Goal: Task Accomplishment & Management: Use online tool/utility

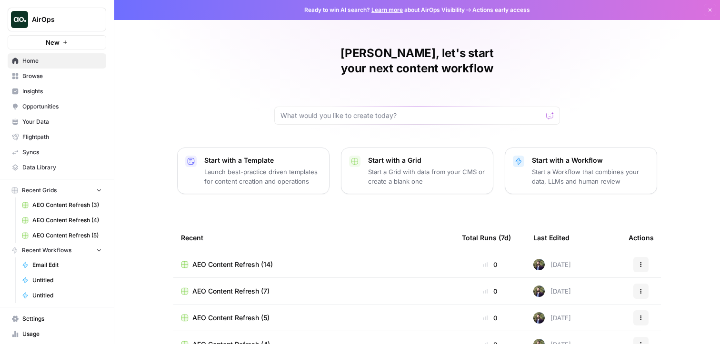
click at [42, 107] on span "Opportunities" at bounding box center [62, 106] width 80 height 9
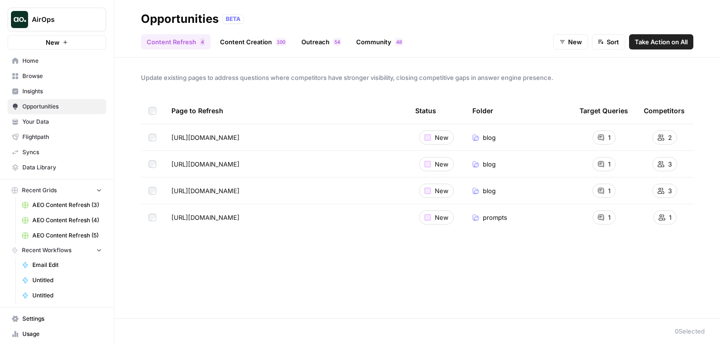
click at [242, 37] on link "Content Creation 0 0 1" at bounding box center [253, 41] width 78 height 15
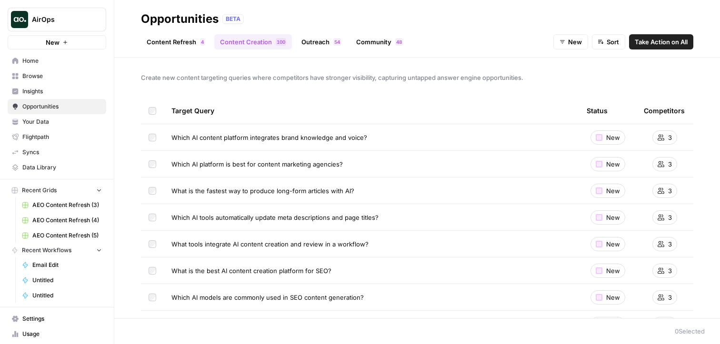
click at [168, 45] on link "Content Refresh 4" at bounding box center [176, 41] width 70 height 15
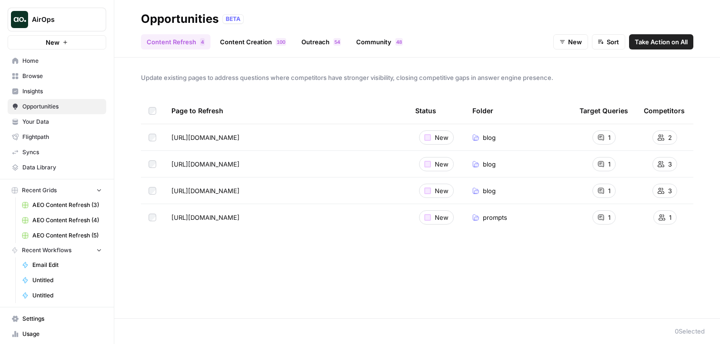
click at [316, 47] on link "Outreach 4 5" at bounding box center [321, 41] width 51 height 15
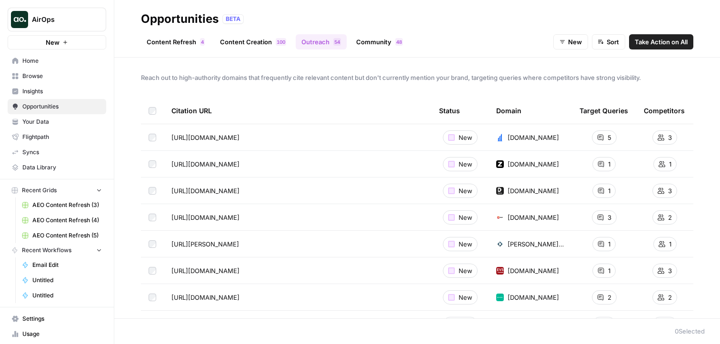
click at [380, 44] on link "Community 8 4" at bounding box center [380, 41] width 58 height 15
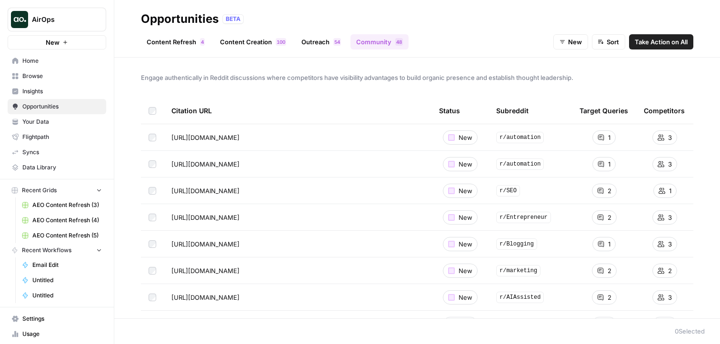
click at [179, 49] on link "Content Refresh 4" at bounding box center [176, 41] width 70 height 15
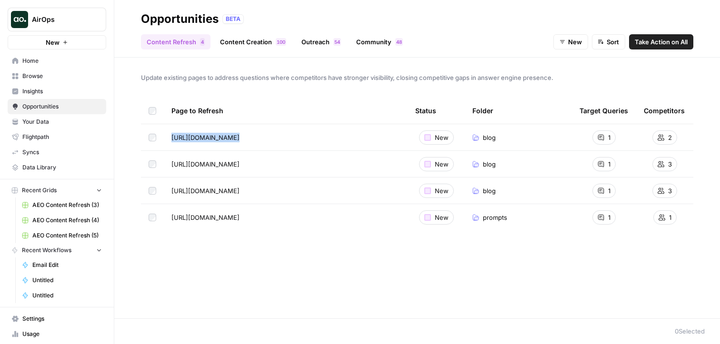
drag, startPoint x: 390, startPoint y: 141, endPoint x: 169, endPoint y: 140, distance: 221.6
click at [170, 139] on td "[URL][DOMAIN_NAME]" at bounding box center [286, 137] width 244 height 26
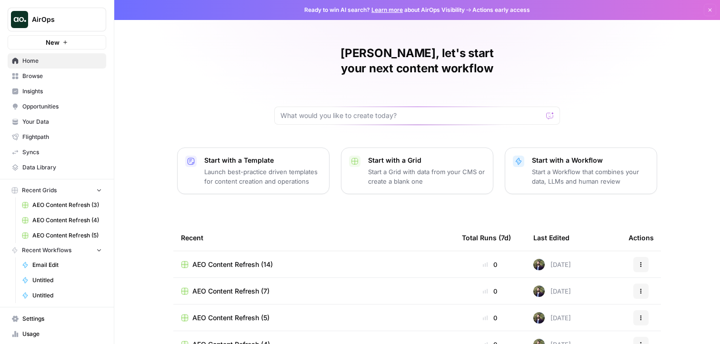
click at [61, 99] on link "Opportunities" at bounding box center [57, 106] width 99 height 15
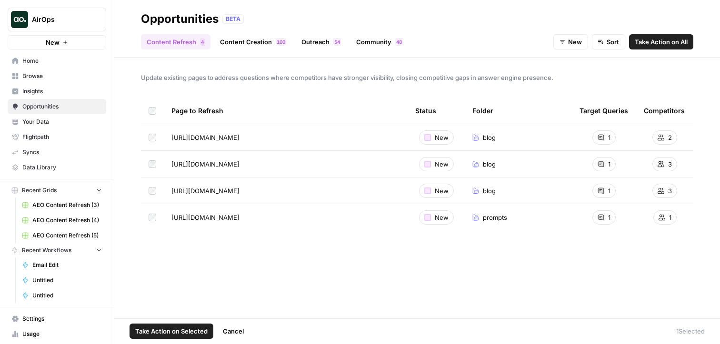
click at [192, 331] on span "Take Action on Selected" at bounding box center [171, 332] width 72 height 10
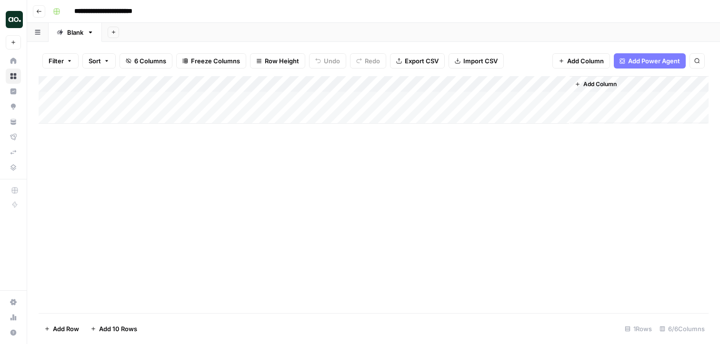
click at [36, 7] on button "Go back" at bounding box center [39, 11] width 12 height 12
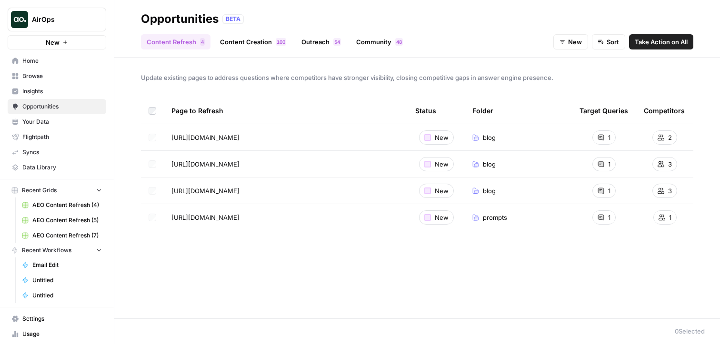
click at [225, 251] on div "Page to Refresh Status Folder Target Queries Competitors https://www.airops.com…" at bounding box center [417, 201] width 553 height 206
click at [578, 48] on button "New" at bounding box center [571, 41] width 35 height 15
click at [579, 65] on span "All" at bounding box center [579, 65] width 34 height 10
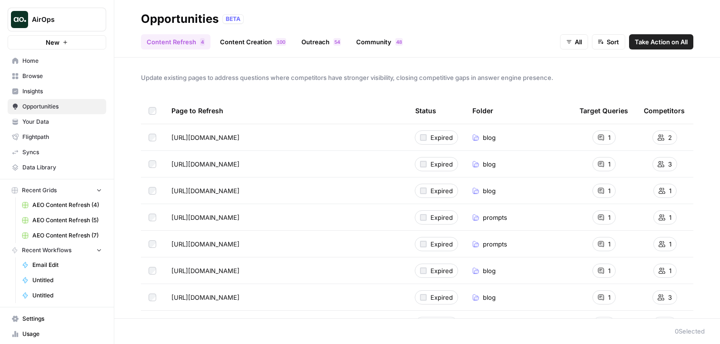
click at [171, 40] on link "Content Refresh 4" at bounding box center [176, 41] width 70 height 15
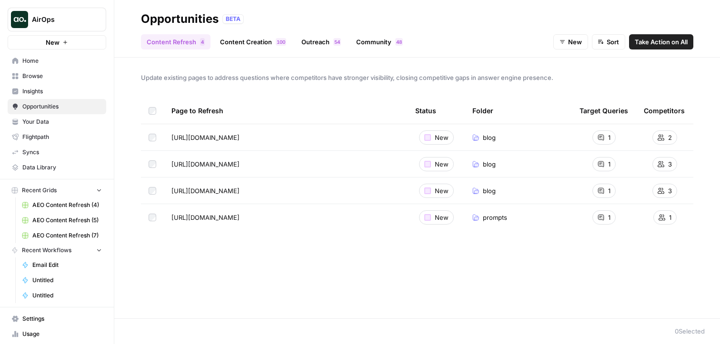
click at [278, 57] on header "Opportunities BETA Content Refresh 4 Content Creation 0 0 1 Outreach 4 5 Commun…" at bounding box center [417, 29] width 606 height 58
click at [251, 40] on link "Content Creation 0 0 1" at bounding box center [253, 41] width 78 height 15
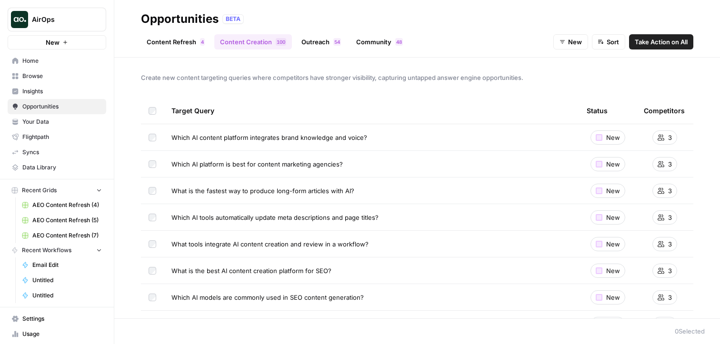
click at [163, 40] on link "Content Refresh 4" at bounding box center [176, 41] width 70 height 15
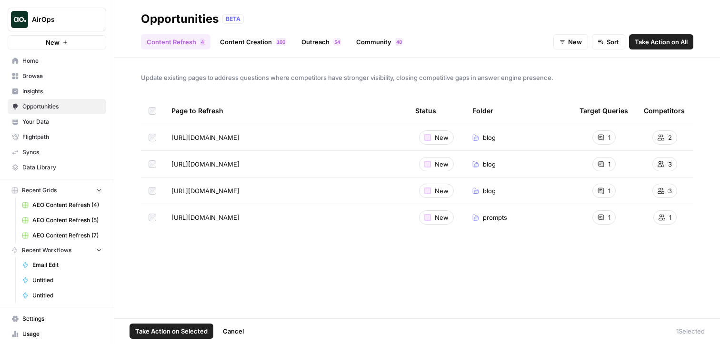
click at [199, 329] on span "Take Action on Selected" at bounding box center [171, 332] width 72 height 10
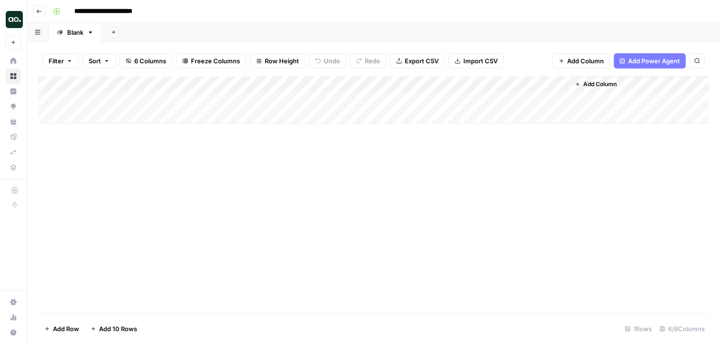
click at [40, 10] on icon "button" at bounding box center [39, 12] width 6 height 6
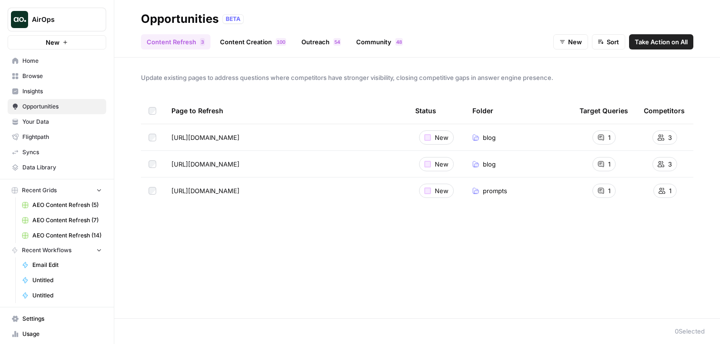
click at [567, 43] on button "New" at bounding box center [571, 41] width 35 height 15
click at [572, 61] on span "All" at bounding box center [579, 65] width 34 height 10
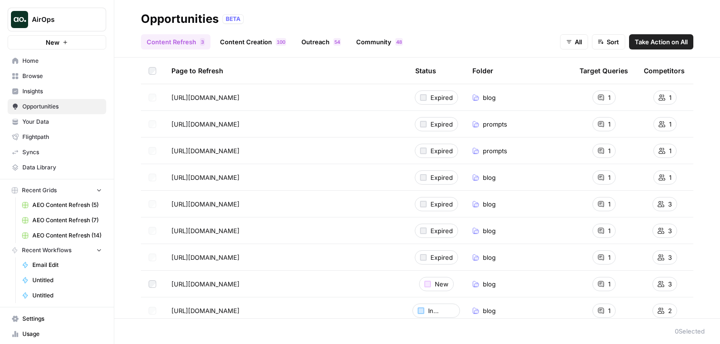
scroll to position [167, 0]
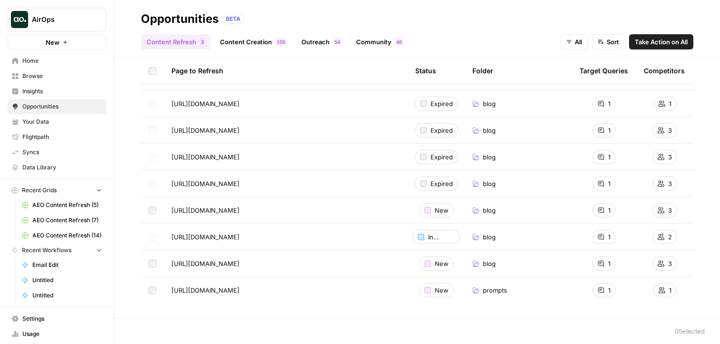
click at [568, 39] on icon "button" at bounding box center [569, 42] width 6 height 6
click at [583, 87] on span "In Progress" at bounding box center [584, 91] width 34 height 10
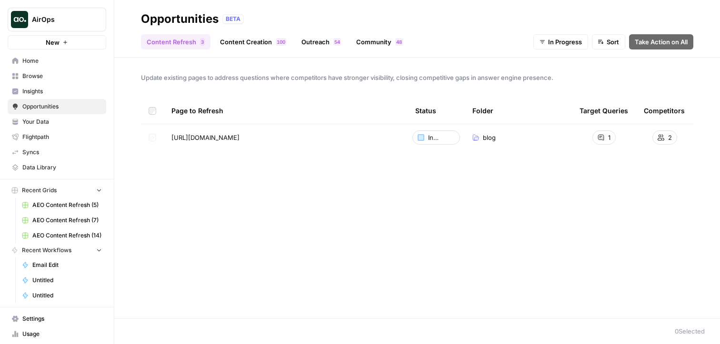
click at [552, 42] on span "In Progress" at bounding box center [565, 42] width 34 height 10
click at [552, 78] on span "New" at bounding box center [558, 78] width 34 height 10
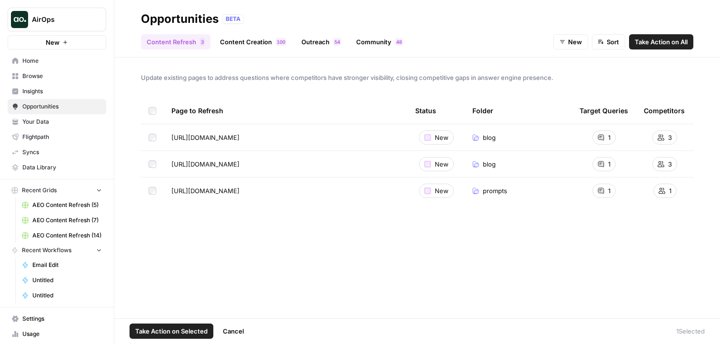
click at [192, 329] on span "Take Action on Selected" at bounding box center [171, 332] width 72 height 10
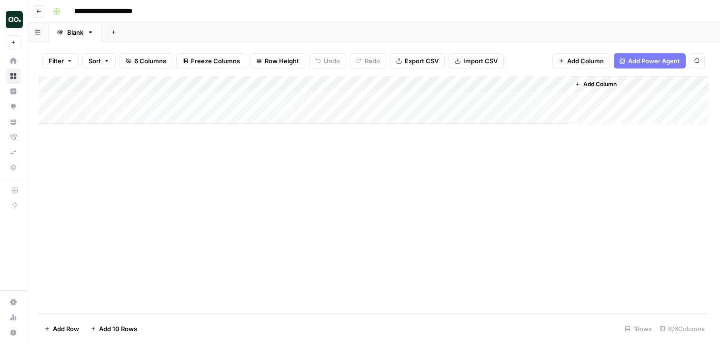
click at [37, 13] on icon "button" at bounding box center [39, 12] width 6 height 6
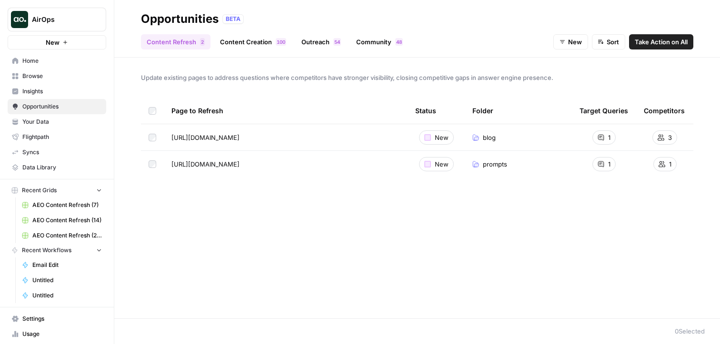
click at [577, 40] on span "New" at bounding box center [575, 42] width 14 height 10
click at [588, 91] on span "In Progress" at bounding box center [579, 91] width 34 height 10
click at [585, 41] on button "In Progress" at bounding box center [561, 41] width 55 height 15
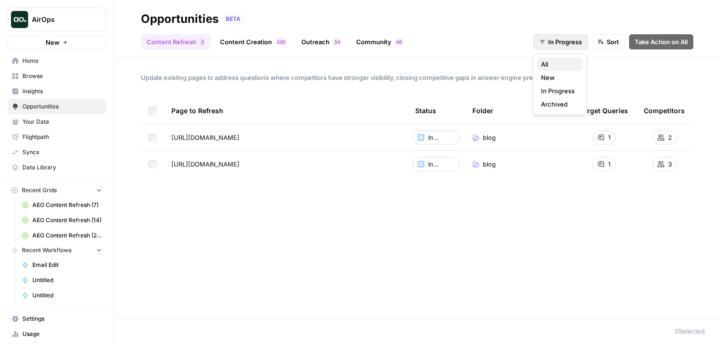
click at [571, 66] on span "All" at bounding box center [558, 65] width 34 height 10
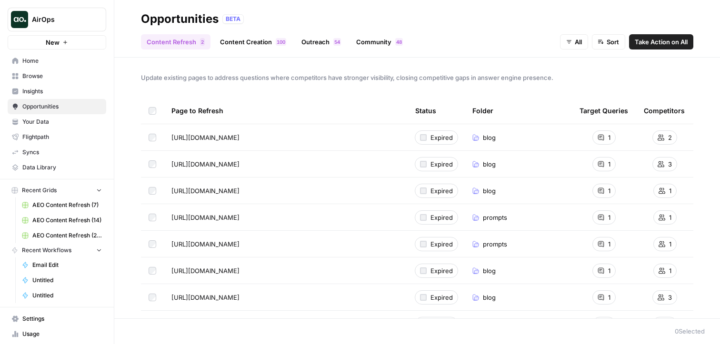
click at [230, 45] on link "Content Creation 0 0 1" at bounding box center [253, 41] width 78 height 15
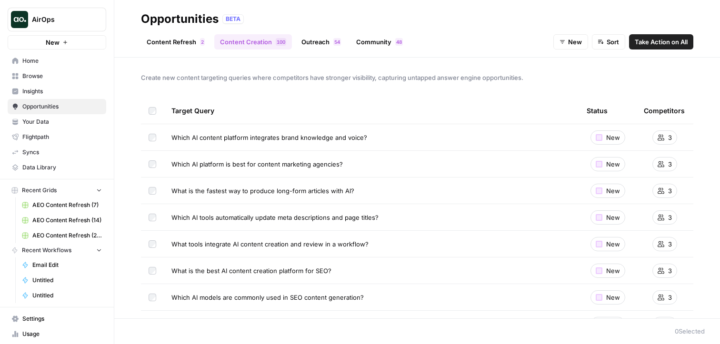
click at [179, 43] on link "Content Refresh 2" at bounding box center [176, 41] width 70 height 15
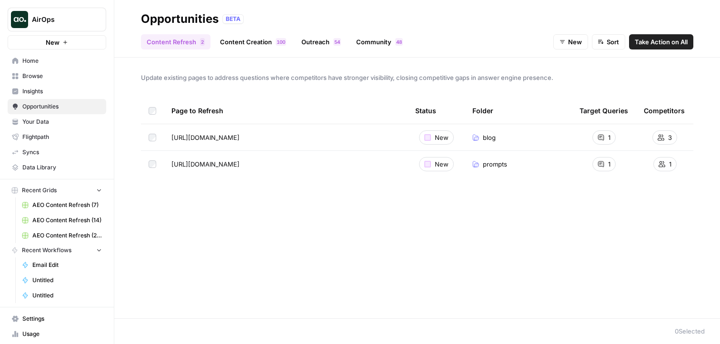
click at [570, 45] on span "New" at bounding box center [575, 42] width 14 height 10
click at [569, 91] on span "In Progress" at bounding box center [579, 91] width 34 height 10
click at [182, 183] on div "Page to Refresh Status Folder Target Queries Competitors https://www.airops.com…" at bounding box center [417, 201] width 553 height 206
click at [562, 40] on span "In Progress" at bounding box center [565, 42] width 34 height 10
click at [553, 64] on span "All" at bounding box center [558, 65] width 34 height 10
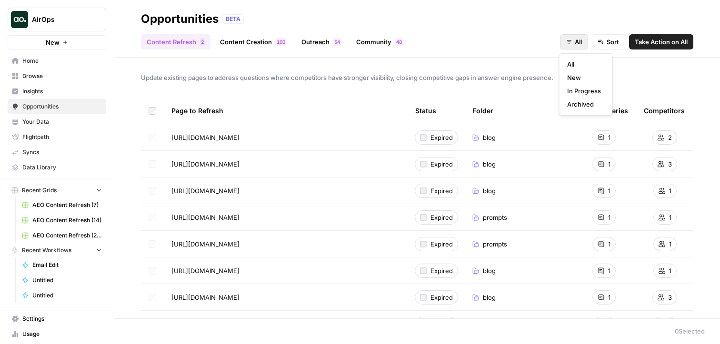
click at [578, 43] on span "All" at bounding box center [578, 42] width 7 height 10
click at [575, 79] on span "New" at bounding box center [584, 78] width 34 height 10
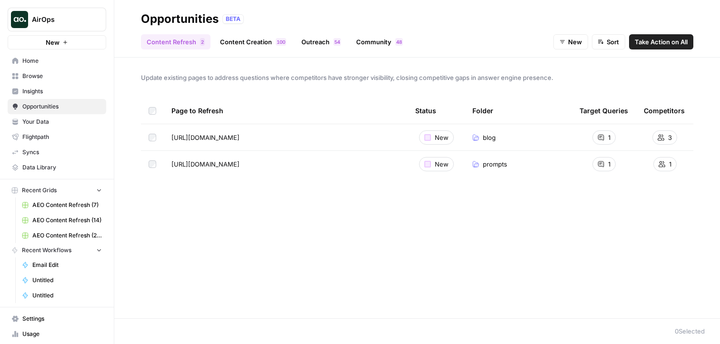
drag, startPoint x: 578, startPoint y: 46, endPoint x: 576, endPoint y: 51, distance: 4.9
click at [578, 46] on span "New" at bounding box center [575, 42] width 14 height 10
click at [573, 94] on span "In Progress" at bounding box center [579, 91] width 34 height 10
click at [556, 44] on span "In Progress" at bounding box center [565, 42] width 34 height 10
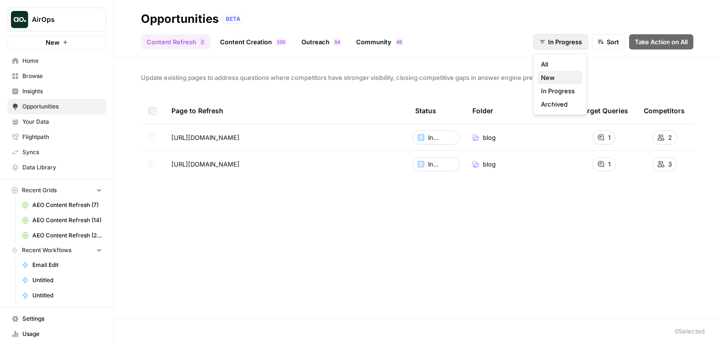
click at [559, 76] on span "New" at bounding box center [558, 78] width 34 height 10
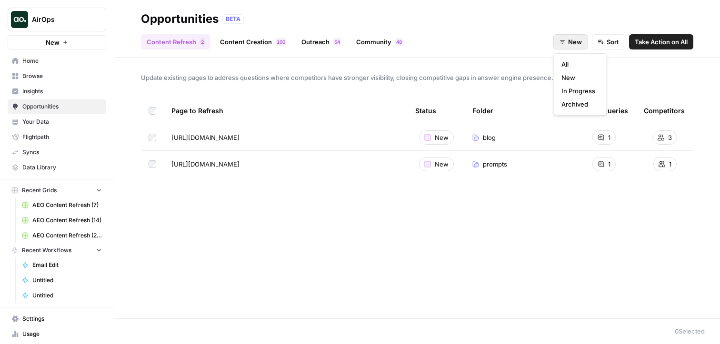
click at [575, 47] on button "New" at bounding box center [571, 41] width 35 height 15
drag, startPoint x: 568, startPoint y: 65, endPoint x: 565, endPoint y: 70, distance: 5.8
click at [568, 65] on span "All" at bounding box center [579, 65] width 34 height 10
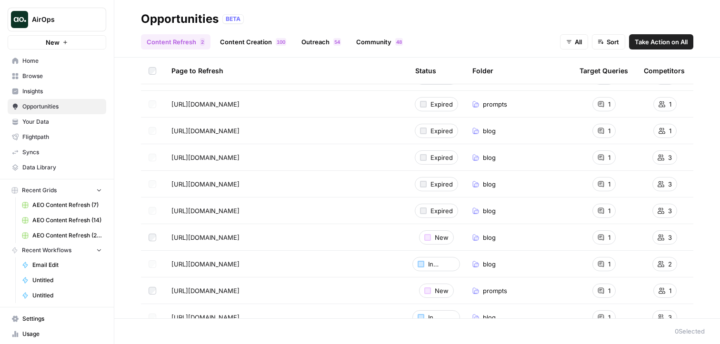
scroll to position [167, 0]
